Goal: Complete application form

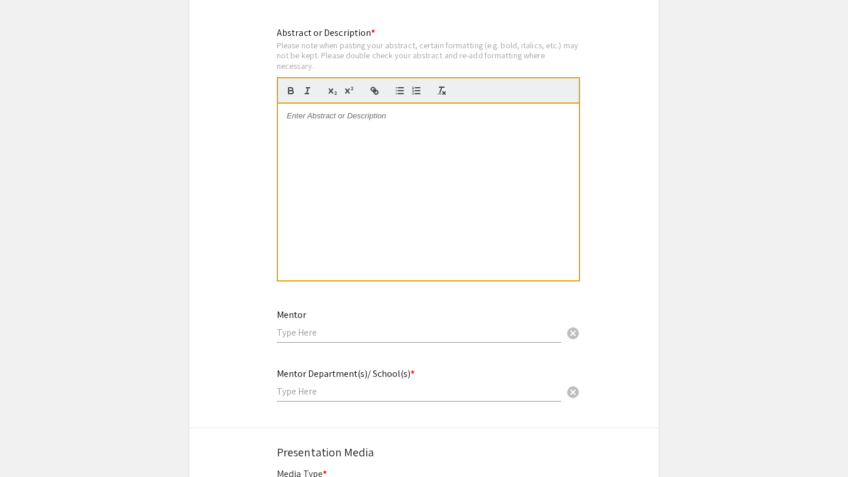
scroll to position [1253, 0]
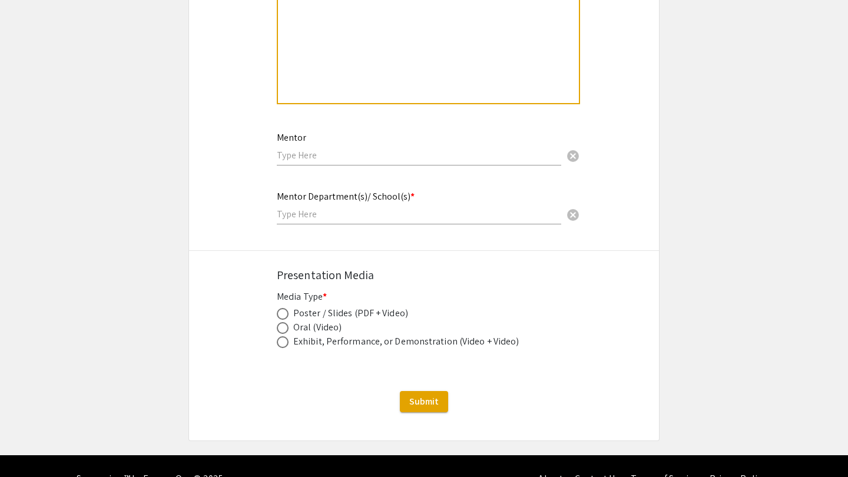
click at [286, 308] on span at bounding box center [283, 314] width 12 height 12
click at [286, 308] on input "radio" at bounding box center [283, 314] width 12 height 12
radio input "true"
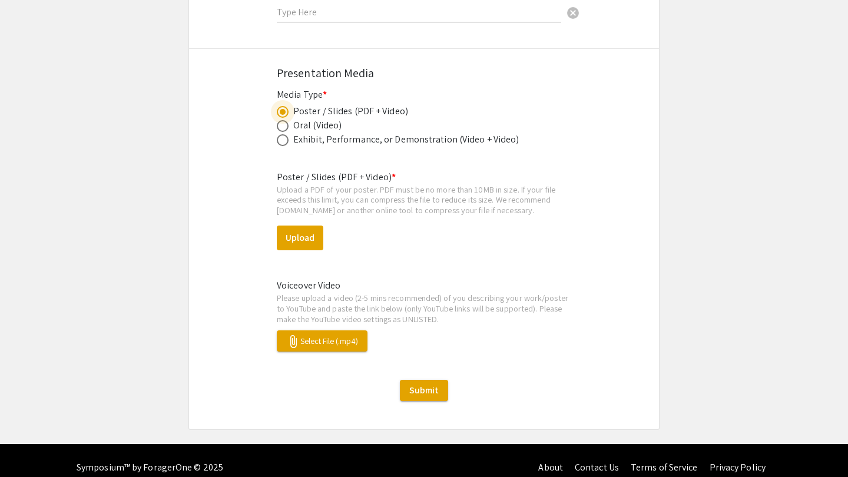
scroll to position [1455, 0]
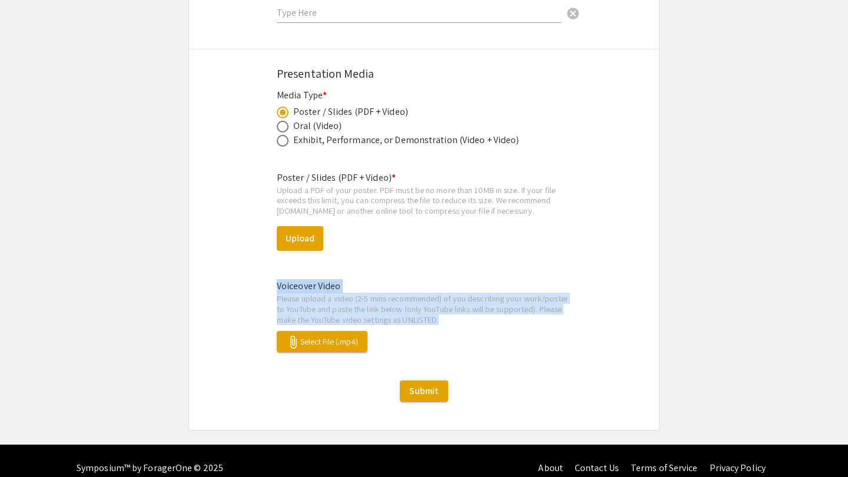
drag, startPoint x: 277, startPoint y: 275, endPoint x: 536, endPoint y: 309, distance: 261.4
click at [536, 309] on div "Voiceover Video Please upload a video (2-5 mins recommended) of you describing …" at bounding box center [424, 315] width 312 height 73
click at [536, 309] on p "Please upload a video (2-5 mins recommended) of you describing your work/poster…" at bounding box center [424, 308] width 295 height 31
drag, startPoint x: 520, startPoint y: 309, endPoint x: 281, endPoint y: 272, distance: 241.4
click at [281, 279] on div "Voiceover Video Please upload a video (2-5 mins recommended) of you describing …" at bounding box center [424, 315] width 312 height 73
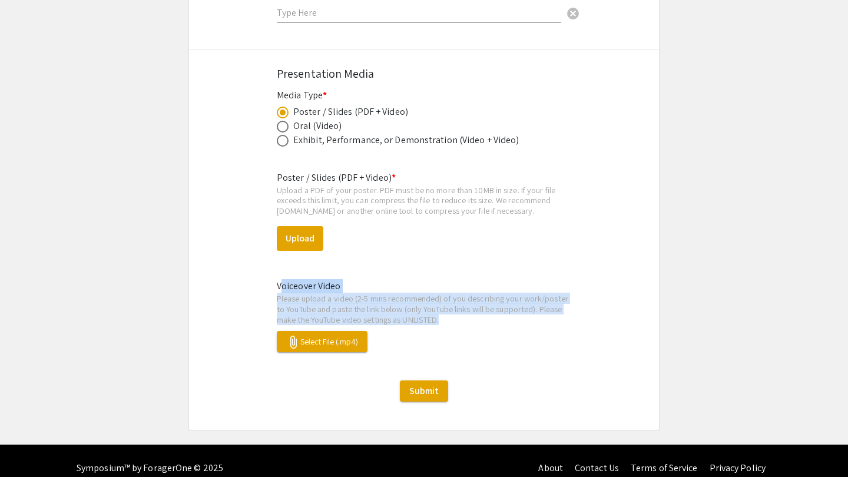
click at [281, 280] on mat-label "Voiceover Video" at bounding box center [309, 286] width 64 height 12
drag, startPoint x: 284, startPoint y: 272, endPoint x: 520, endPoint y: 307, distance: 238.8
click at [520, 307] on div "Voiceover Video Please upload a video (2-5 mins recommended) of you describing …" at bounding box center [424, 315] width 312 height 73
click at [521, 307] on p "Please upload a video (2-5 mins recommended) of you describing your work/poster…" at bounding box center [424, 308] width 295 height 31
drag, startPoint x: 516, startPoint y: 306, endPoint x: 279, endPoint y: 283, distance: 237.9
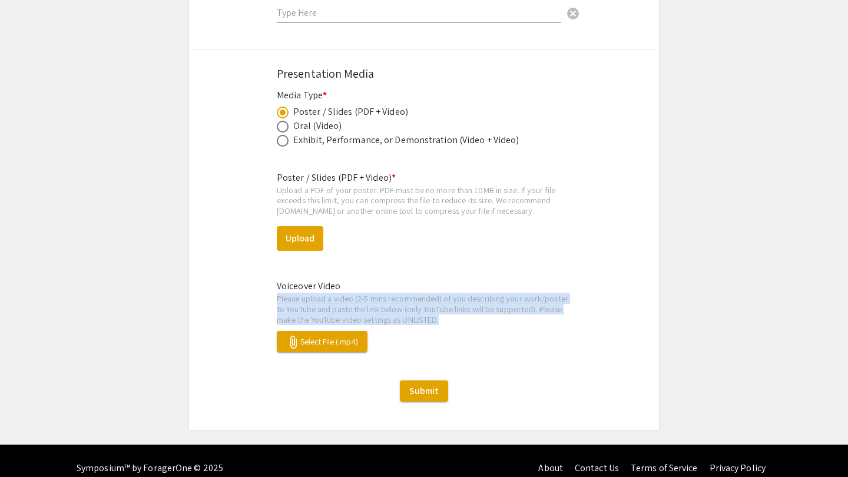
click at [279, 293] on p "Please upload a video (2-5 mins recommended) of you describing your work/poster…" at bounding box center [424, 308] width 295 height 31
drag, startPoint x: 279, startPoint y: 283, endPoint x: 527, endPoint y: 300, distance: 248.6
click at [527, 300] on p "Please upload a video (2-5 mins recommended) of you describing your work/poster…" at bounding box center [424, 308] width 295 height 31
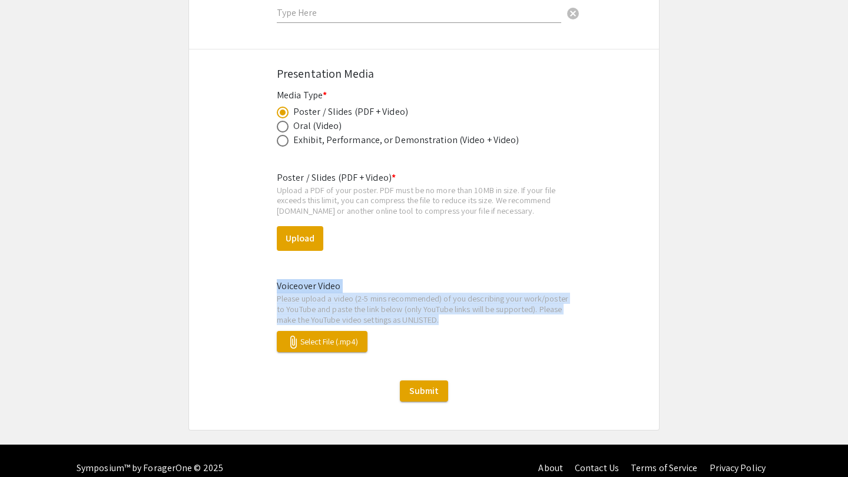
drag, startPoint x: 511, startPoint y: 306, endPoint x: 273, endPoint y: 278, distance: 239.6
click at [273, 279] on div "Voiceover Video Please upload a video (2-5 mins recommended) of you describing …" at bounding box center [424, 315] width 312 height 73
drag, startPoint x: 277, startPoint y: 272, endPoint x: 524, endPoint y: 305, distance: 248.4
click at [524, 305] on div "Voiceover Video Please upload a video (2-5 mins recommended) of you describing …" at bounding box center [424, 315] width 312 height 73
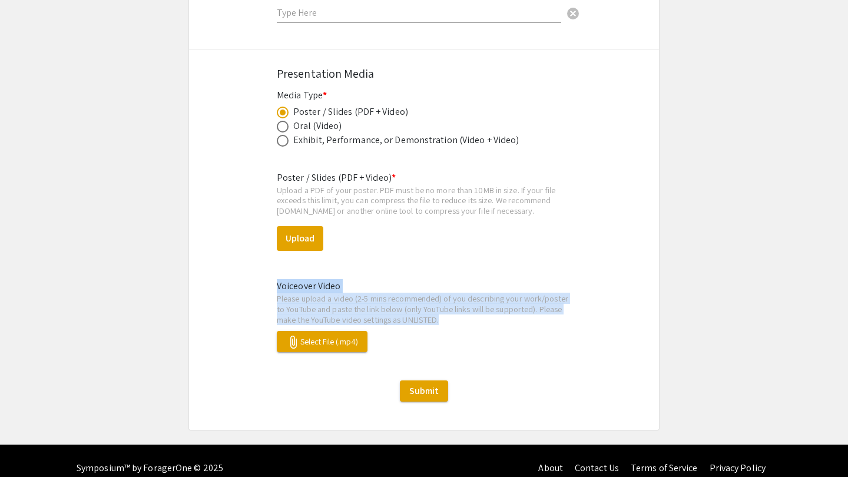
click at [524, 305] on p "Please upload a video (2-5 mins recommended) of you describing your work/poster…" at bounding box center [424, 308] width 295 height 31
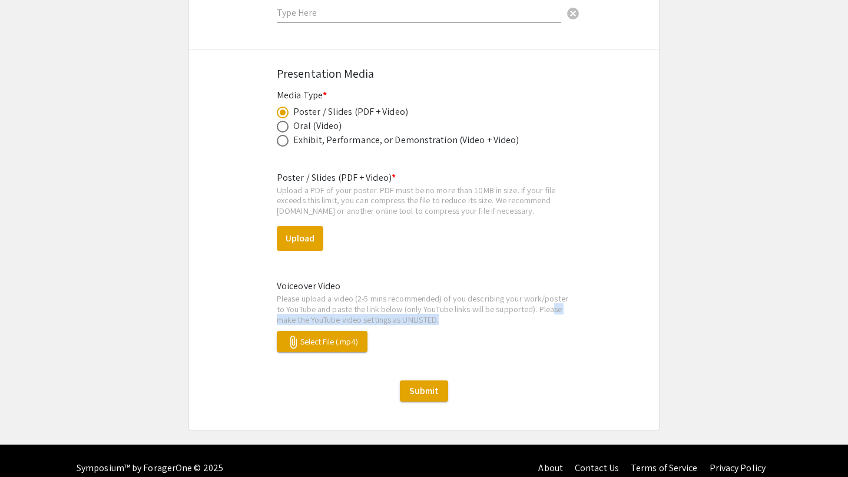
drag, startPoint x: 516, startPoint y: 306, endPoint x: 335, endPoint y: 305, distance: 180.8
click at [335, 305] on p "Please upload a video (2-5 mins recommended) of you describing your work/poster…" at bounding box center [424, 308] width 295 height 31
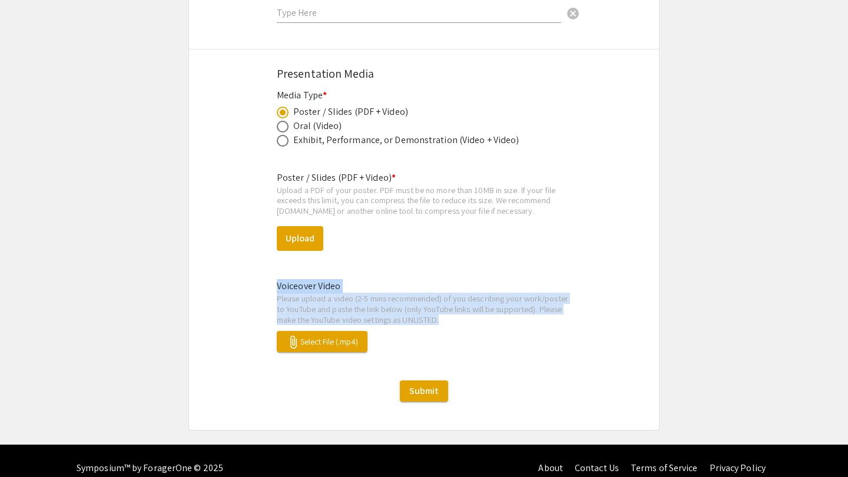
drag, startPoint x: 277, startPoint y: 272, endPoint x: 531, endPoint y: 309, distance: 256.6
click at [531, 309] on div "Voiceover Video Please upload a video (2-5 mins recommended) of you describing …" at bounding box center [424, 315] width 312 height 73
click at [531, 309] on p "Please upload a video (2-5 mins recommended) of you describing your work/poster…" at bounding box center [424, 308] width 295 height 31
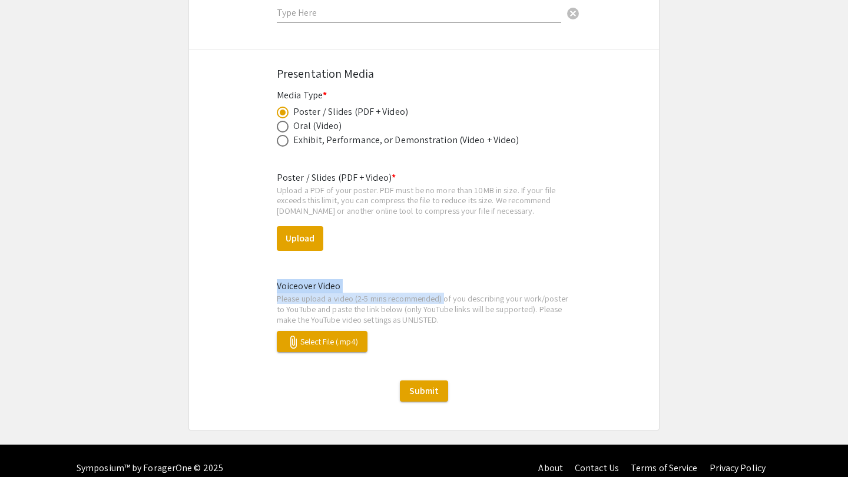
drag, startPoint x: 277, startPoint y: 274, endPoint x: 449, endPoint y: 286, distance: 172.4
click at [449, 286] on div "Voiceover Video Please upload a video (2-5 mins recommended) of you describing …" at bounding box center [424, 315] width 312 height 73
click at [449, 293] on p "Please upload a video (2-5 mins recommended) of you describing your work/poster…" at bounding box center [424, 308] width 295 height 31
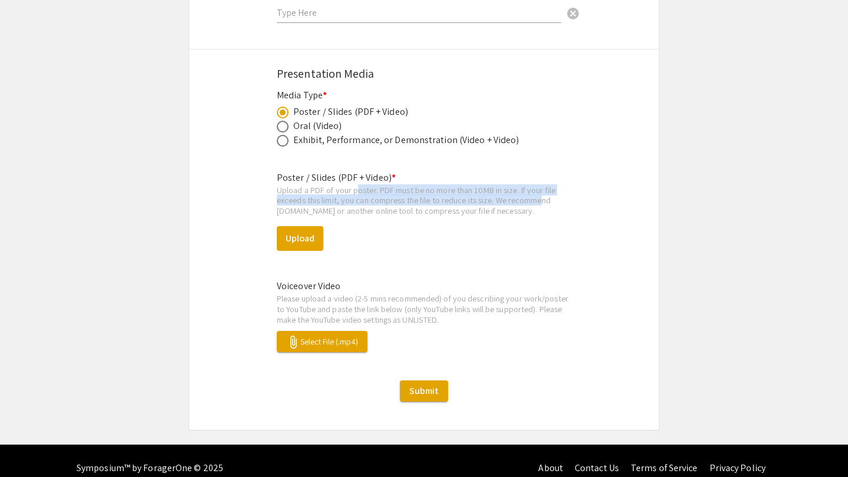
drag, startPoint x: 354, startPoint y: 173, endPoint x: 541, endPoint y: 190, distance: 188.1
click at [541, 190] on div "Upload a PDF of your poster. PDF must be no more than 10MB in size. If your fil…" at bounding box center [424, 200] width 295 height 31
drag, startPoint x: 539, startPoint y: 196, endPoint x: 320, endPoint y: 178, distance: 219.8
click at [320, 185] on div "Upload a PDF of your poster. PDF must be no more than 10MB in size. If your fil…" at bounding box center [424, 200] width 295 height 31
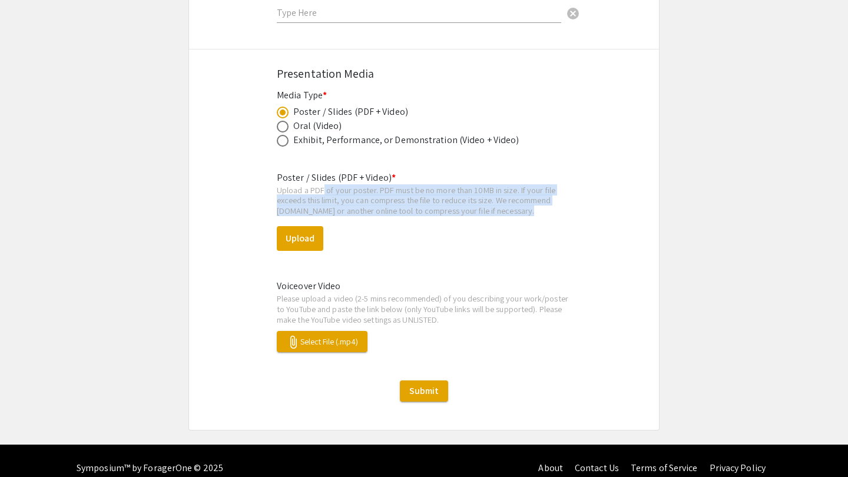
click at [320, 185] on div "Upload a PDF of your poster. PDF must be no more than 10MB in size. If your fil…" at bounding box center [424, 200] width 295 height 31
drag, startPoint x: 273, startPoint y: 177, endPoint x: 534, endPoint y: 194, distance: 262.1
click at [534, 194] on div "Upload a PDF of your poster. PDF must be no more than 10MB in size. If your fil…" at bounding box center [424, 200] width 295 height 31
drag, startPoint x: 534, startPoint y: 197, endPoint x: 274, endPoint y: 164, distance: 261.8
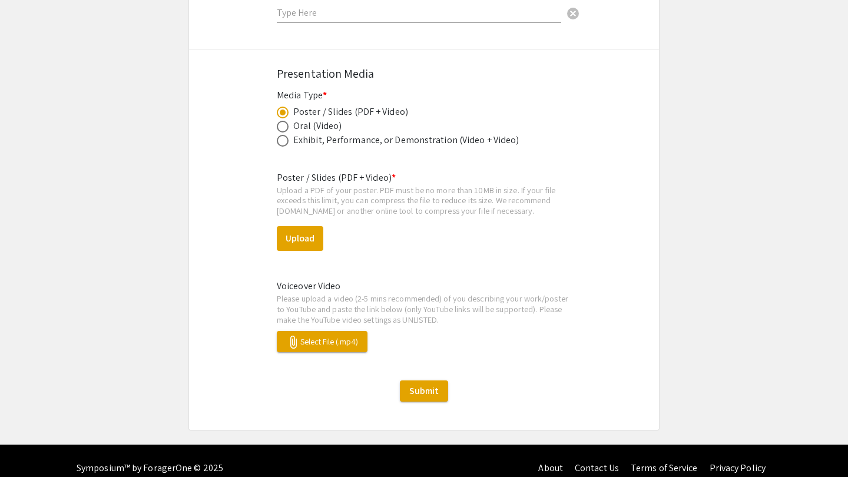
click at [285, 121] on span at bounding box center [283, 127] width 12 height 12
click at [285, 121] on input "radio" at bounding box center [283, 127] width 12 height 12
radio input "true"
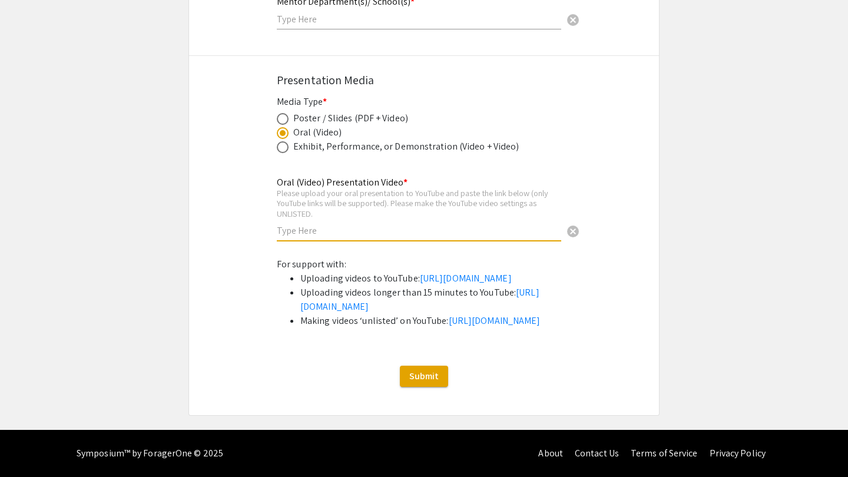
click at [307, 224] on input "text" at bounding box center [419, 230] width 284 height 12
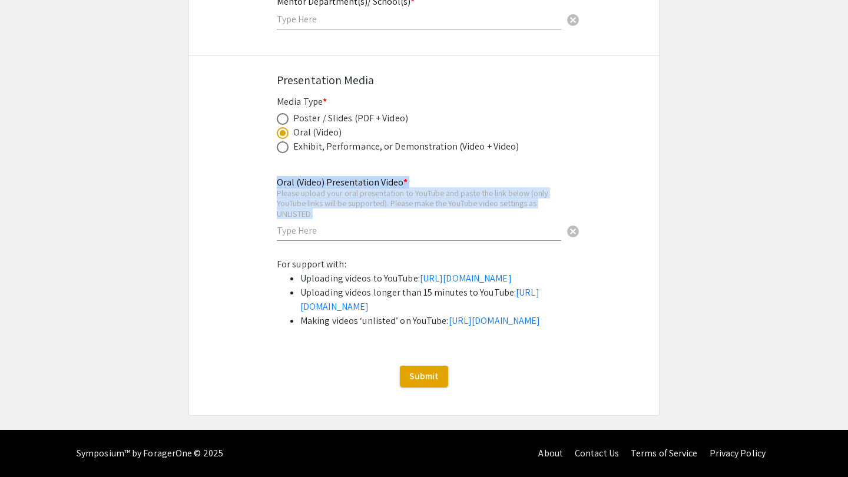
drag, startPoint x: 269, startPoint y: 177, endPoint x: 363, endPoint y: 194, distance: 95.3
click at [363, 194] on div "Oral (Video) Presentation Video * Please upload your oral presentation to YouTu…" at bounding box center [424, 215] width 312 height 81
click at [363, 194] on div "Please upload your oral presentation to YouTube and paste the link below (only …" at bounding box center [419, 203] width 284 height 31
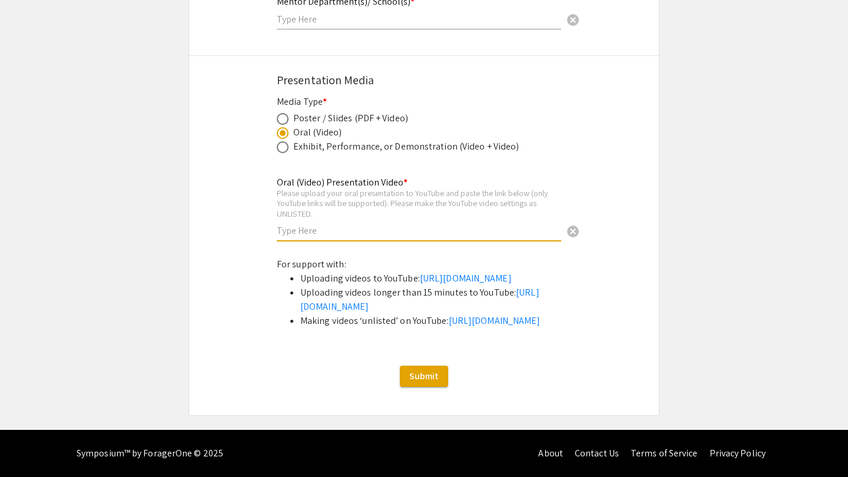
click at [305, 140] on div "Exhibit, Performance, or Demonstration (Video + Video)" at bounding box center [406, 147] width 226 height 14
click at [283, 141] on span at bounding box center [283, 147] width 12 height 12
click at [283, 141] on input "radio" at bounding box center [283, 147] width 12 height 12
radio input "true"
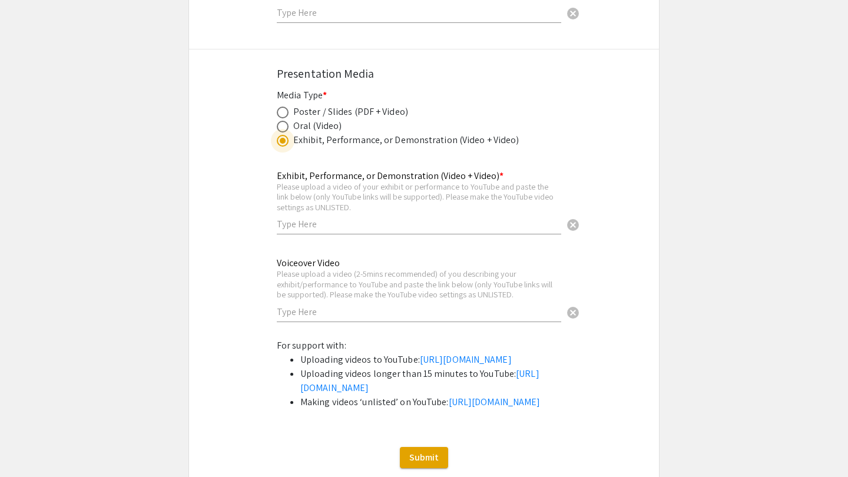
click at [319, 218] on input "text" at bounding box center [419, 224] width 284 height 12
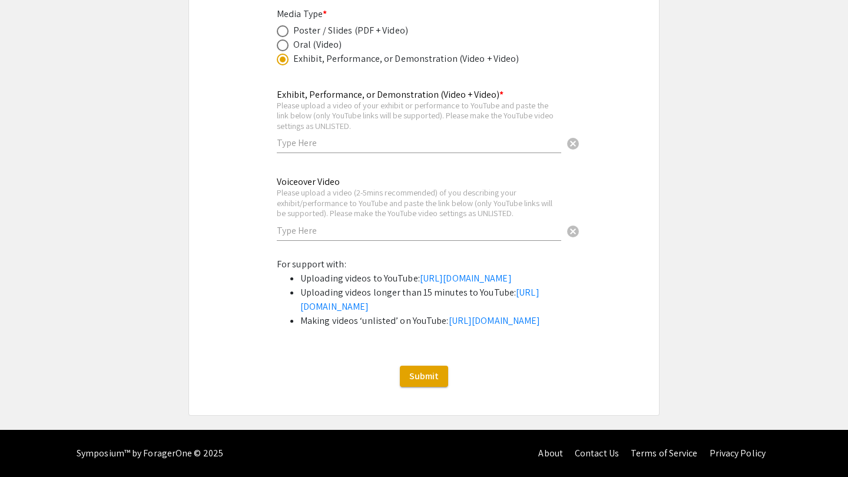
scroll to position [1501, 0]
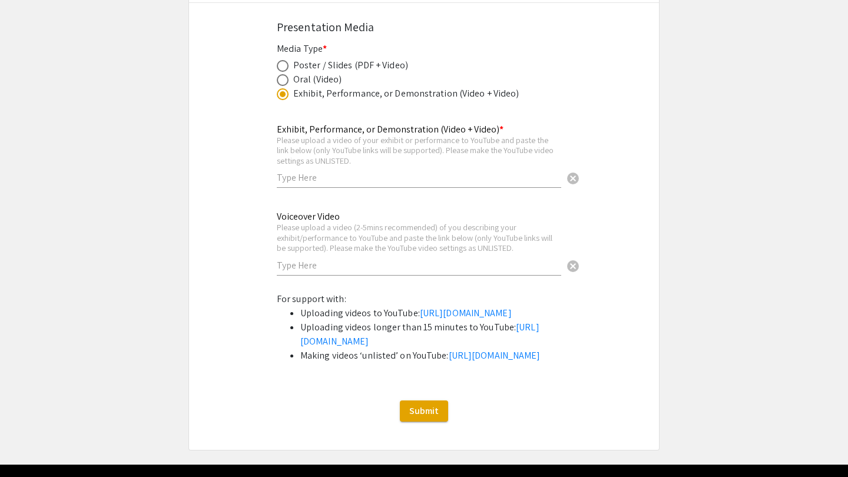
click at [285, 60] on span at bounding box center [283, 66] width 12 height 12
click at [285, 60] on input "radio" at bounding box center [283, 66] width 12 height 12
radio input "true"
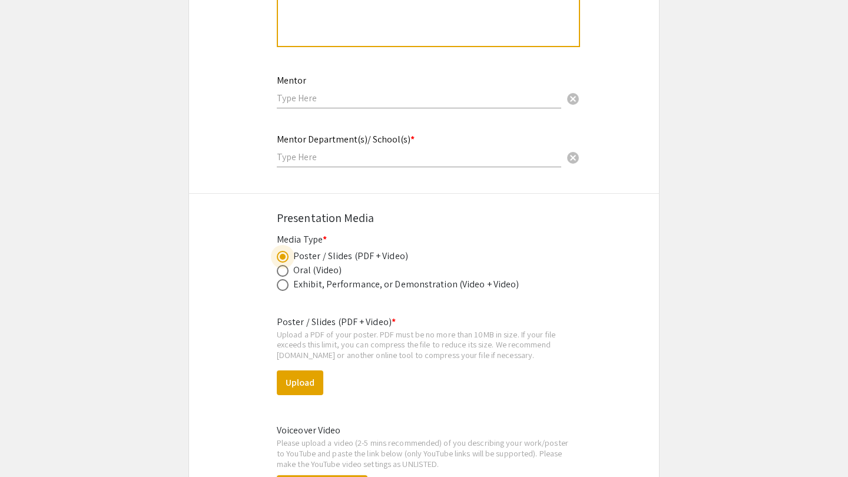
scroll to position [1309, 0]
